Goal: Transaction & Acquisition: Purchase product/service

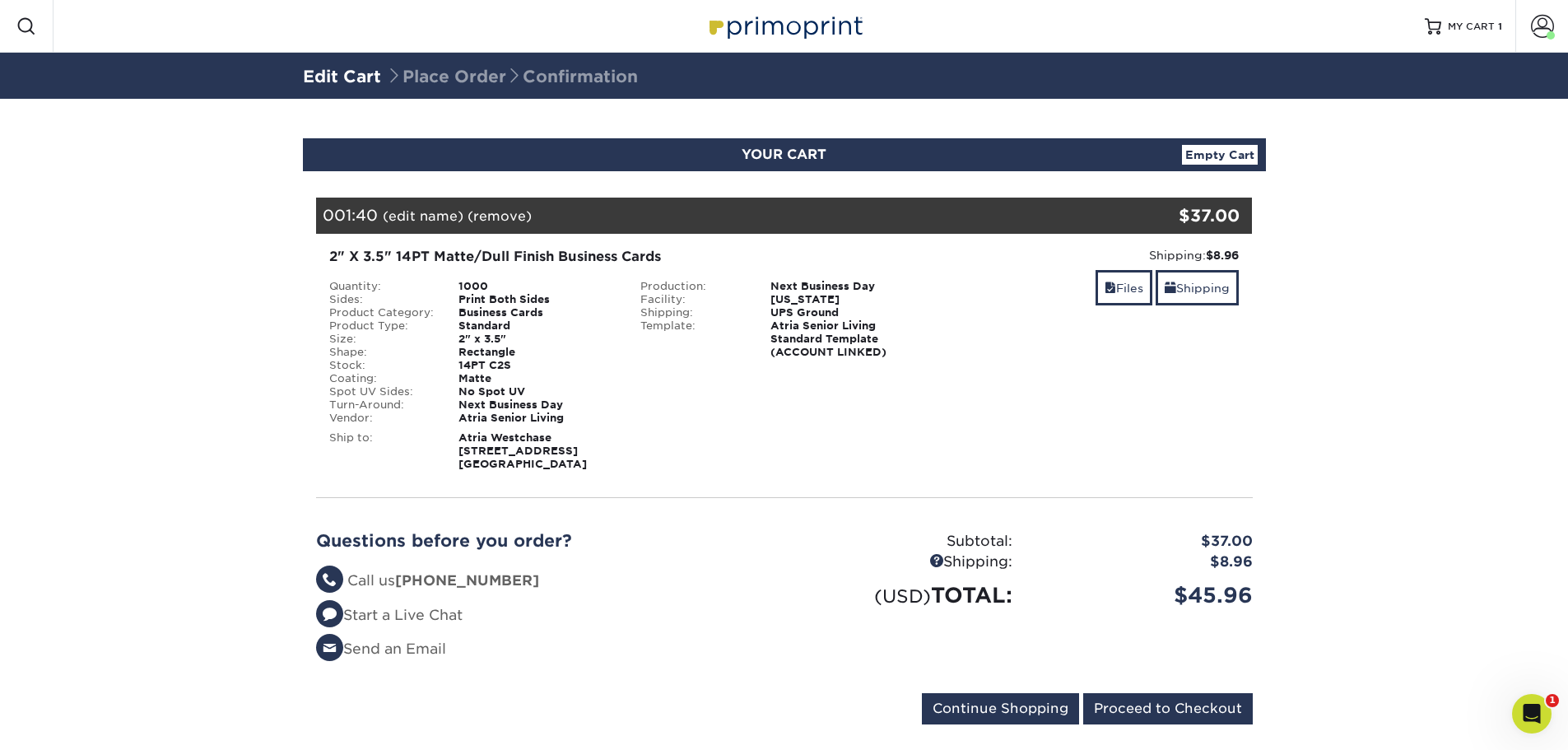
scroll to position [34, 0]
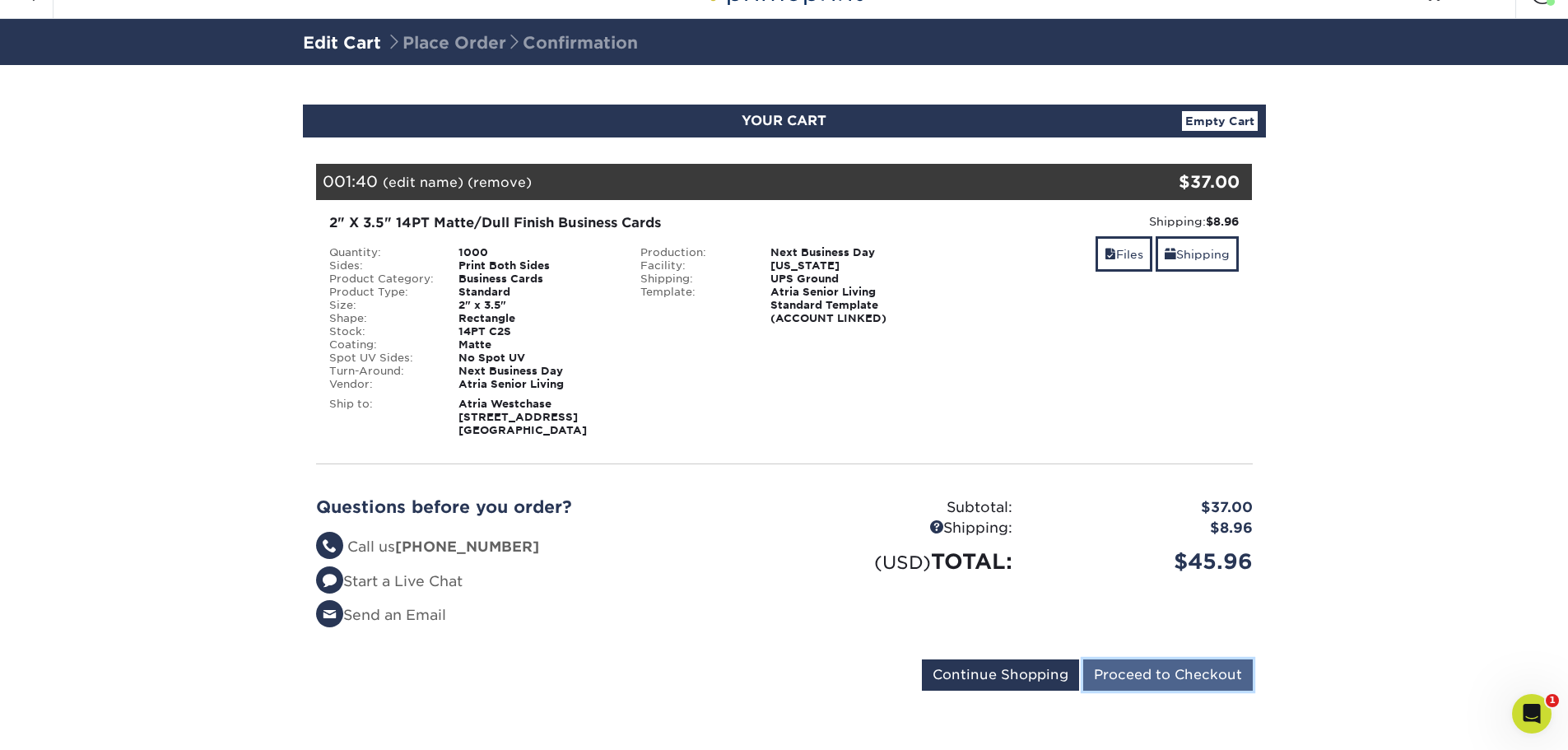
click at [1170, 672] on input "Proceed to Checkout" at bounding box center [1168, 675] width 170 height 31
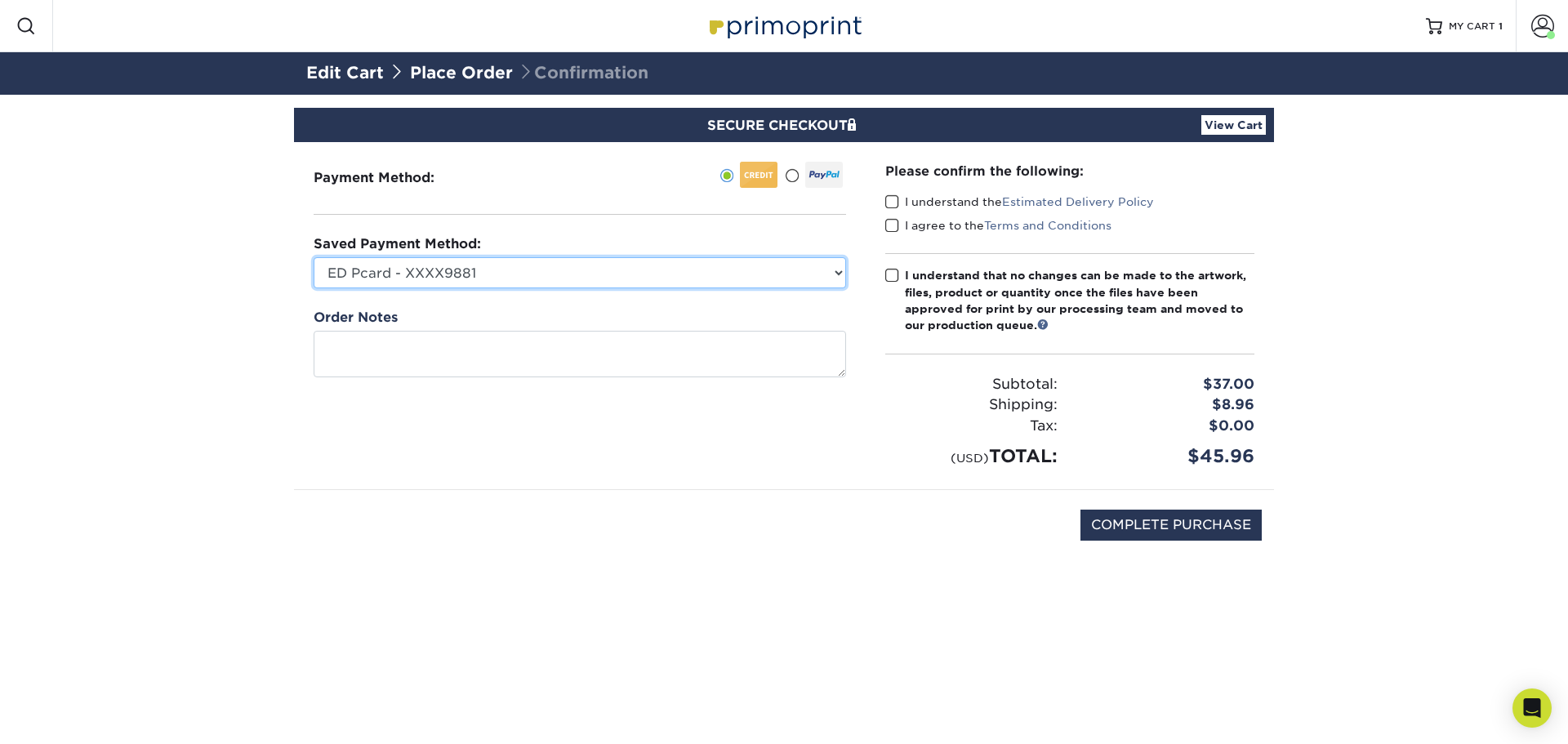
click at [518, 276] on select "ED Pcard - XXXX9881 Visa - XXXX7047 Visa - XXXX6672 New Credit Card" at bounding box center [579, 273] width 532 height 31
select select "70818"
click at [313, 258] on select "ED Pcard - XXXX9881 Visa - XXXX7047 Visa - XXXX6672 New Credit Card" at bounding box center [579, 273] width 532 height 31
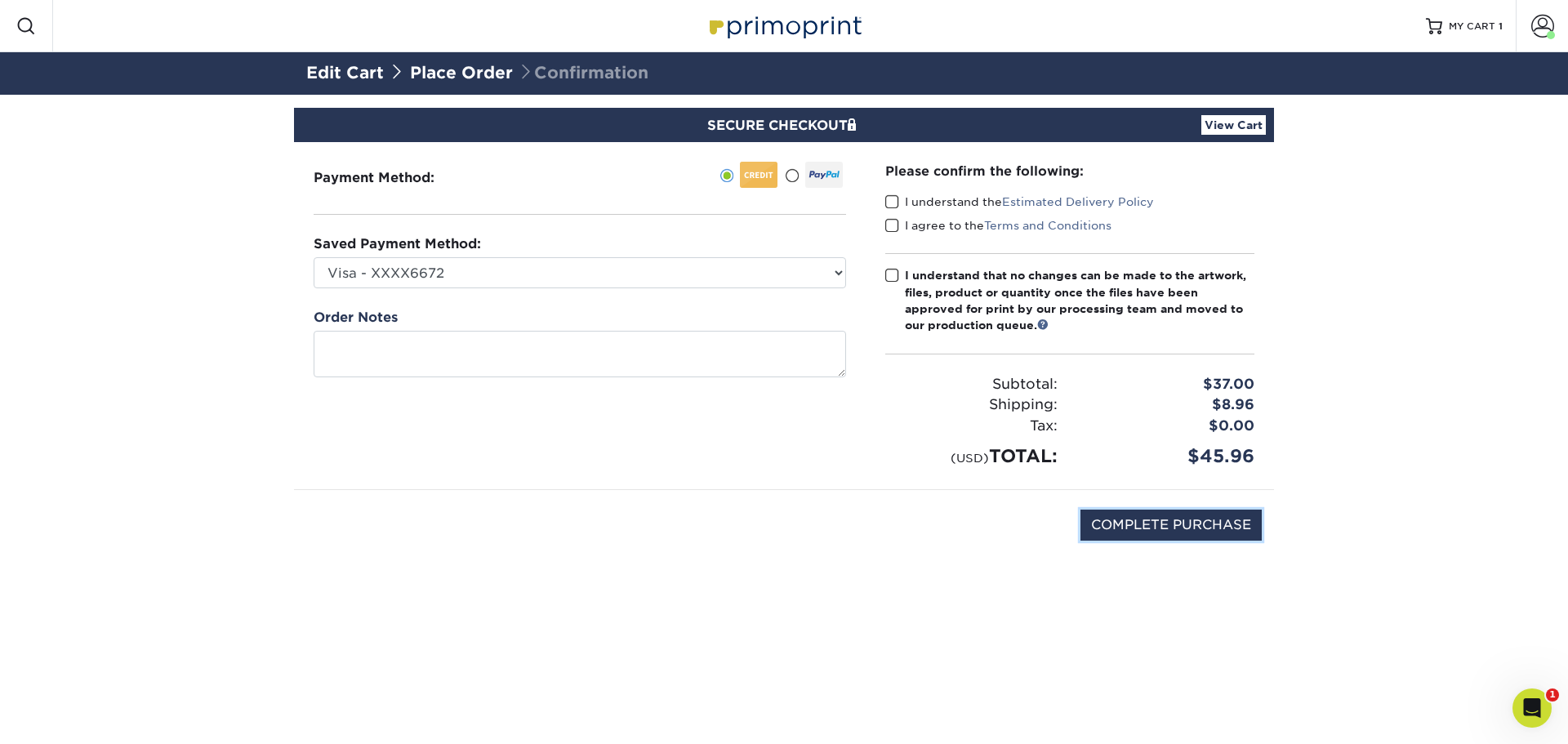
drag, startPoint x: 1202, startPoint y: 522, endPoint x: 924, endPoint y: 317, distance: 345.4
click at [924, 317] on div "Payment Method: CVV: PO Number" at bounding box center [784, 360] width 955 height 435
click at [892, 205] on span at bounding box center [892, 202] width 14 height 16
click at [0, 0] on input "I understand the Estimated Delivery Policy" at bounding box center [0, 0] width 0 height 0
click at [890, 226] on span at bounding box center [892, 226] width 14 height 16
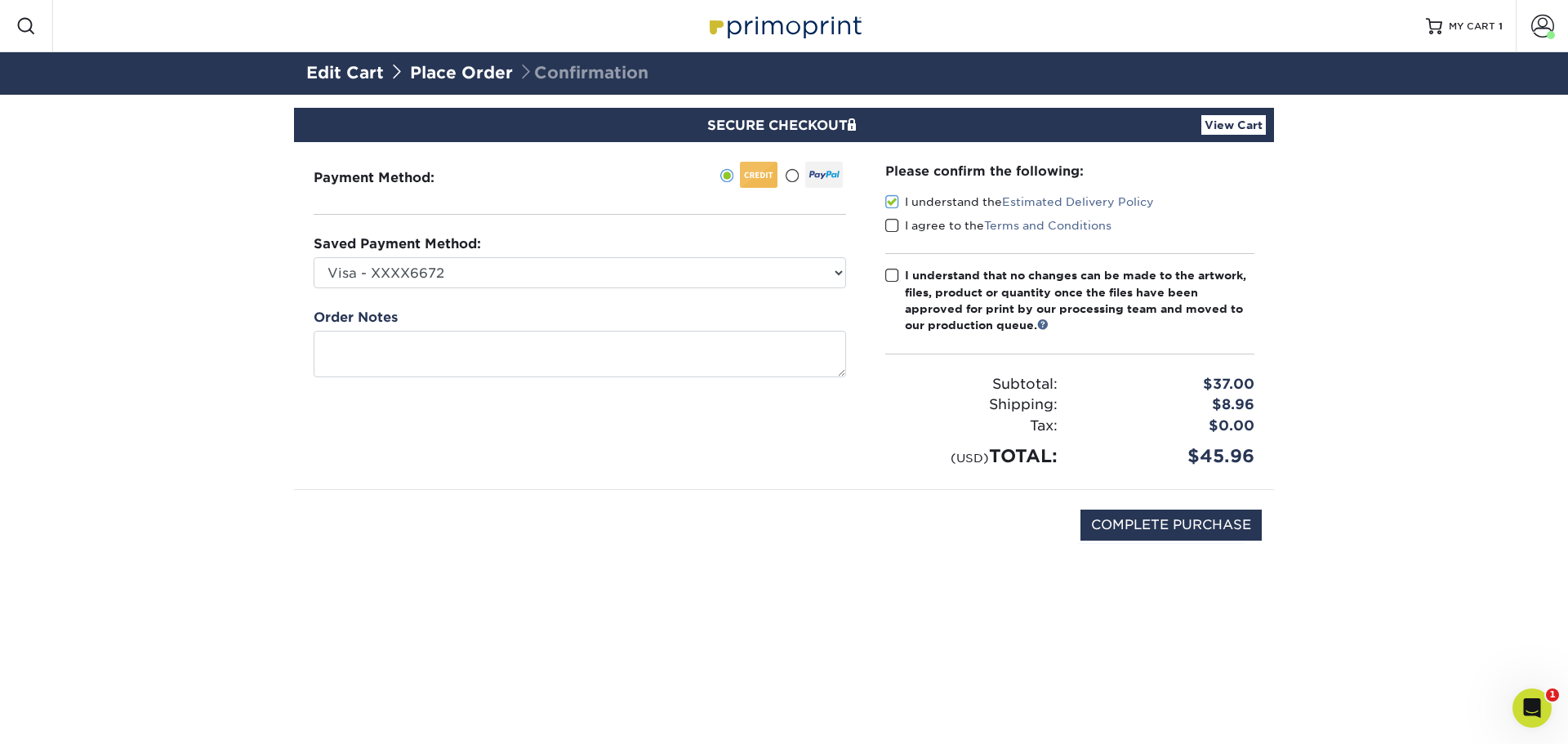
click at [0, 0] on input "I agree to the Terms and Conditions" at bounding box center [0, 0] width 0 height 0
click at [893, 271] on span at bounding box center [892, 275] width 14 height 16
click at [0, 0] on input "I understand that no changes can be made to the artwork, files, product or quan…" at bounding box center [0, 0] width 0 height 0
click at [1160, 516] on input "COMPLETE PURCHASE" at bounding box center [1171, 525] width 182 height 31
type input "PROCESSING, PLEASE WAIT..."
